Goal: Information Seeking & Learning: Learn about a topic

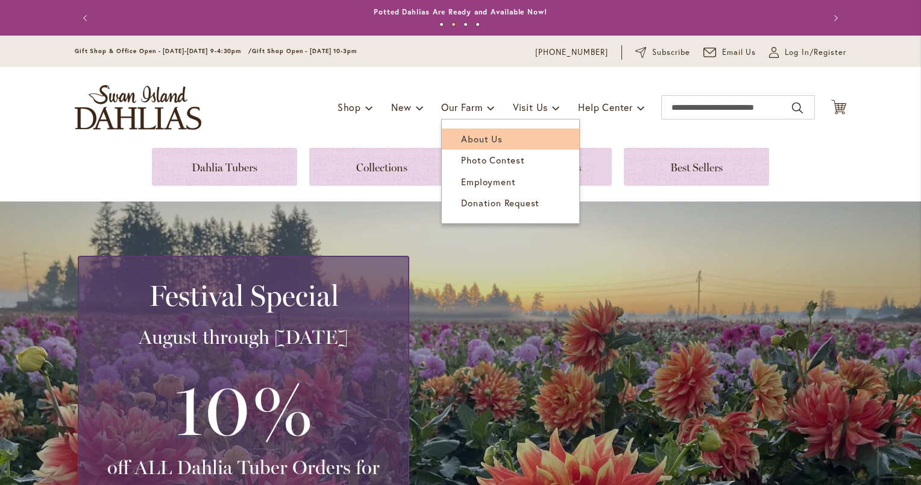
click at [472, 141] on span "About Us" at bounding box center [481, 139] width 41 height 12
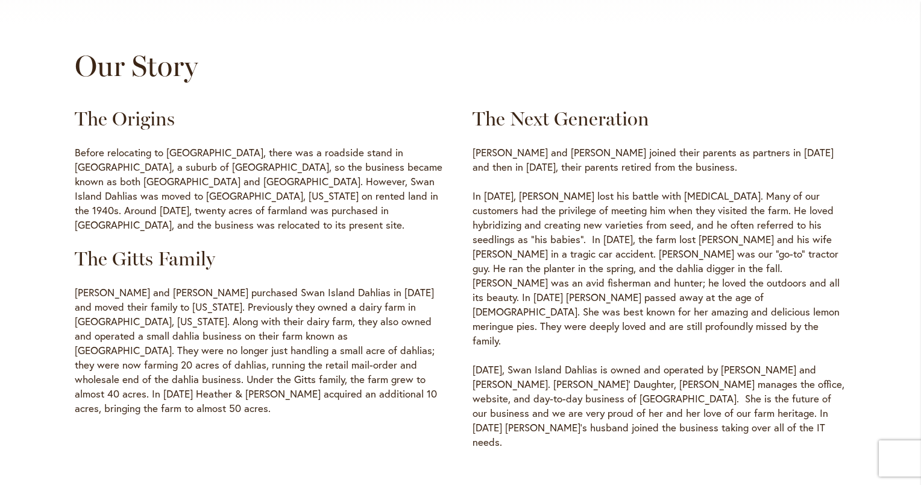
scroll to position [603, 0]
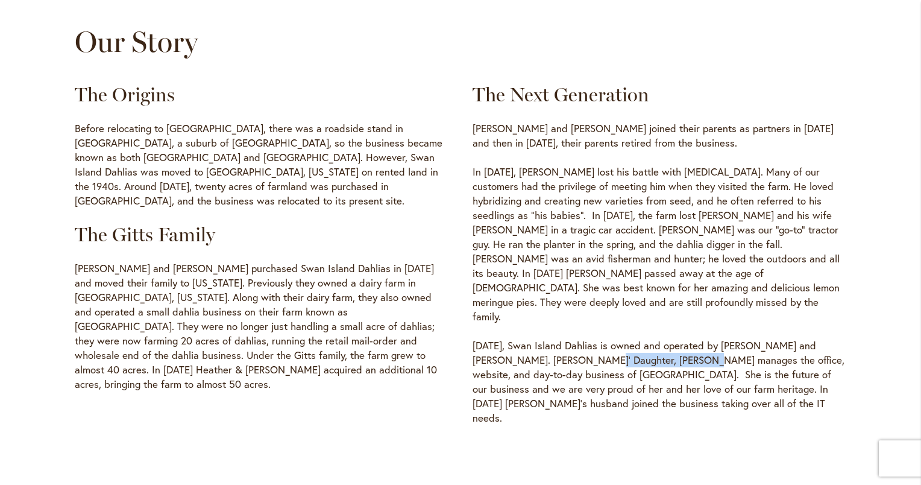
drag, startPoint x: 643, startPoint y: 332, endPoint x: 557, endPoint y: 333, distance: 86.2
click at [557, 338] on p "[DATE], Swan Island Dahlias is owned and operated by [PERSON_NAME] and [PERSON_…" at bounding box center [660, 381] width 374 height 87
drag, startPoint x: 557, startPoint y: 333, endPoint x: 573, endPoint y: 330, distance: 16.0
copy p "[PERSON_NAME]"
drag, startPoint x: 19, startPoint y: 27, endPoint x: 61, endPoint y: 7, distance: 46.4
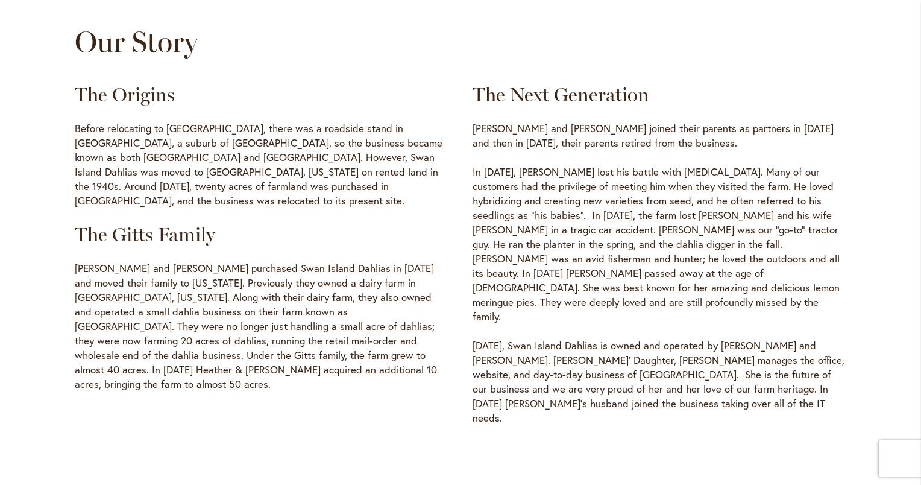
click at [22, 27] on div "Our Story The Origins Before relocating to [GEOGRAPHIC_DATA], there was a roads…" at bounding box center [460, 225] width 921 height 400
